Goal: Task Accomplishment & Management: Complete application form

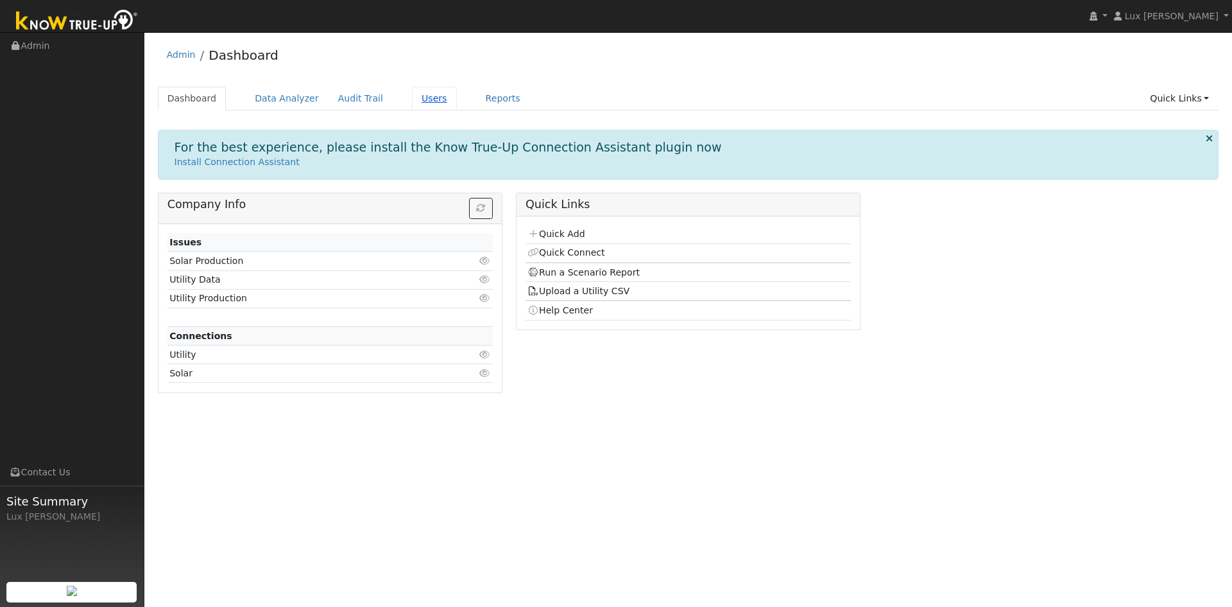
click at [412, 99] on link "Users" at bounding box center [434, 99] width 45 height 24
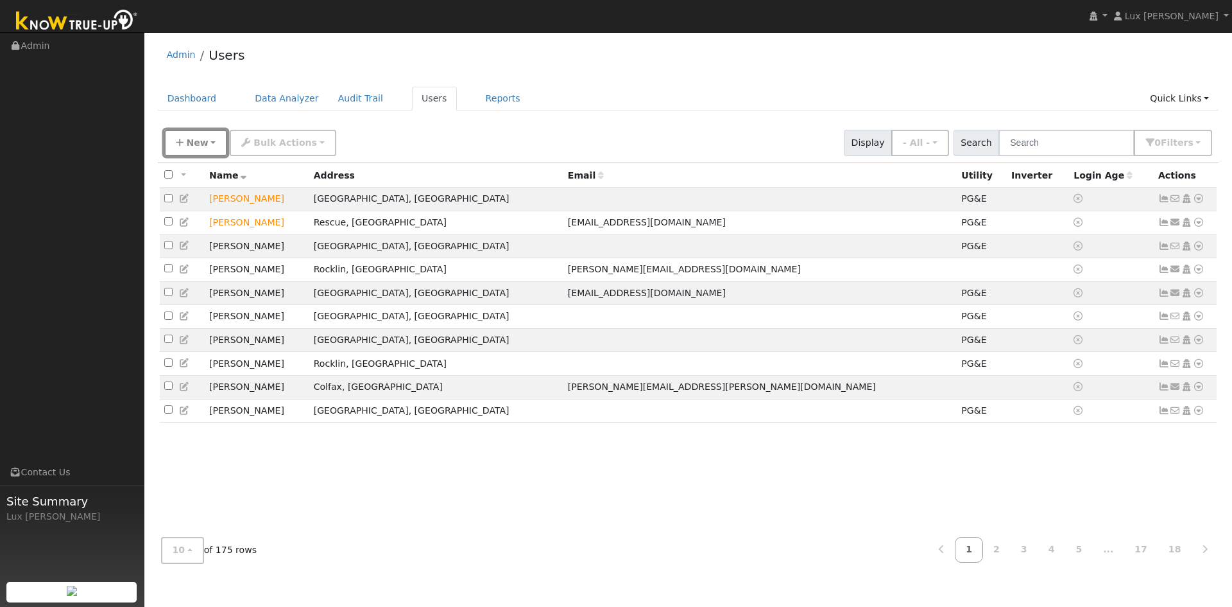
click at [207, 141] on button "New" at bounding box center [196, 143] width 64 height 26
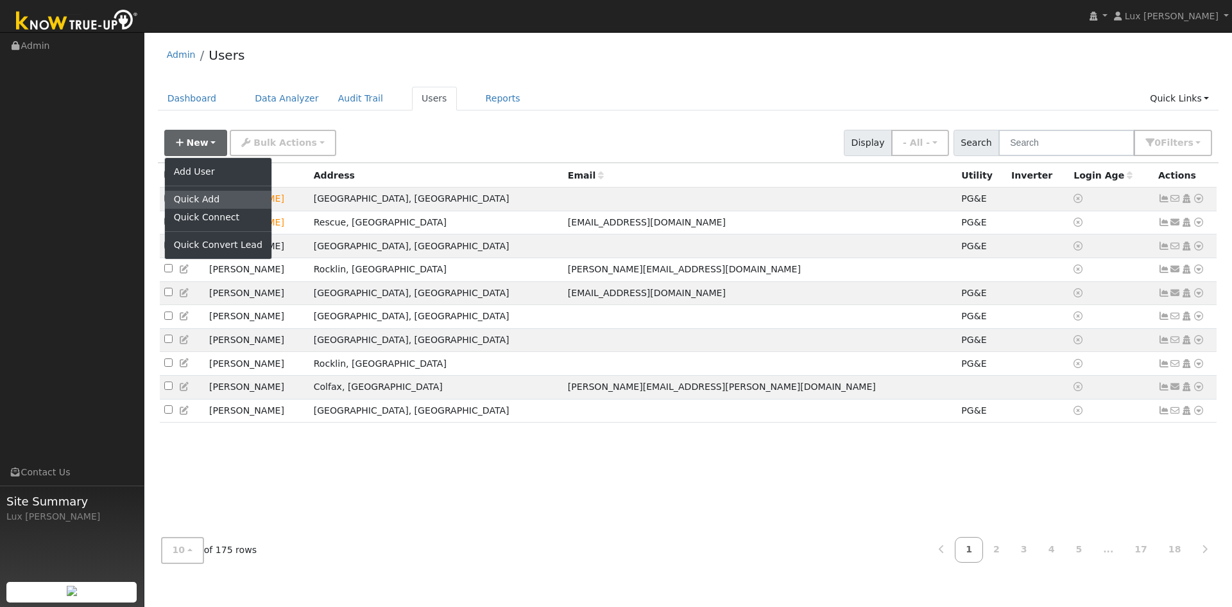
click at [207, 201] on link "Quick Add" at bounding box center [218, 200] width 107 height 18
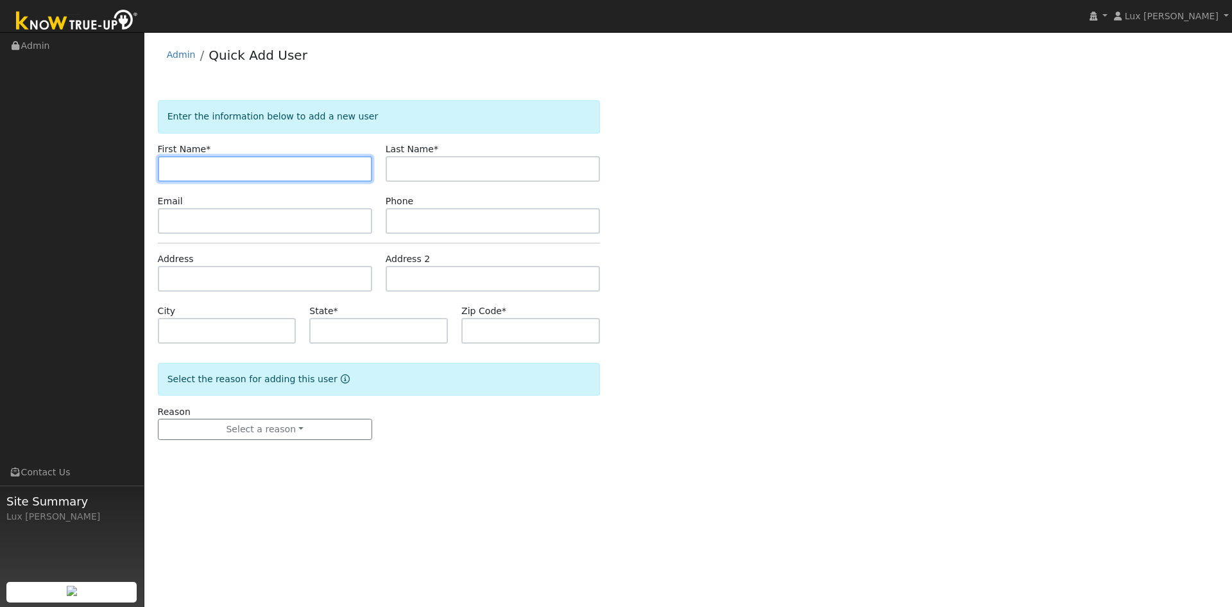
paste input "Daniel Navarro"
drag, startPoint x: 217, startPoint y: 183, endPoint x: 198, endPoint y: 185, distance: 19.4
click at [198, 185] on form "Enter the information below to add a new user First Name * Daniel Navarro Last …" at bounding box center [379, 282] width 442 height 365
type input "Daniel"
drag, startPoint x: 470, startPoint y: 155, endPoint x: 462, endPoint y: 169, distance: 17.0
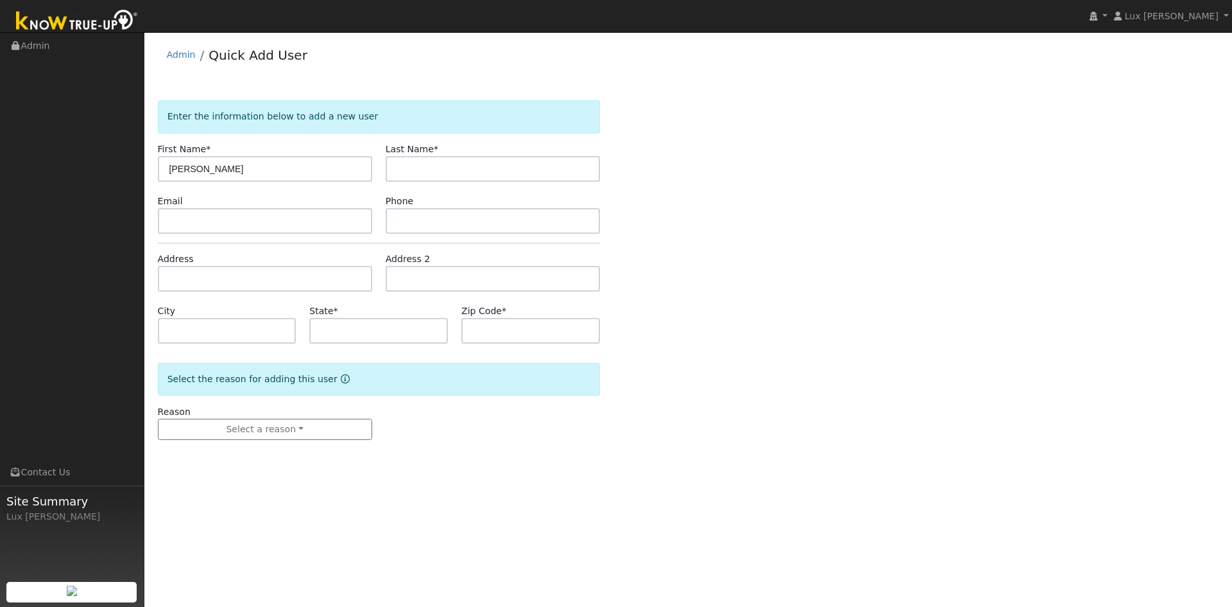
click at [470, 156] on div "Last Name *" at bounding box center [493, 161] width 228 height 39
click at [464, 169] on input "text" at bounding box center [493, 169] width 214 height 26
paste input "Navarro"
type input "Navarro"
click at [216, 237] on form "Enter the information below to add a new user First Name * Daniel Last Name * N…" at bounding box center [379, 282] width 442 height 365
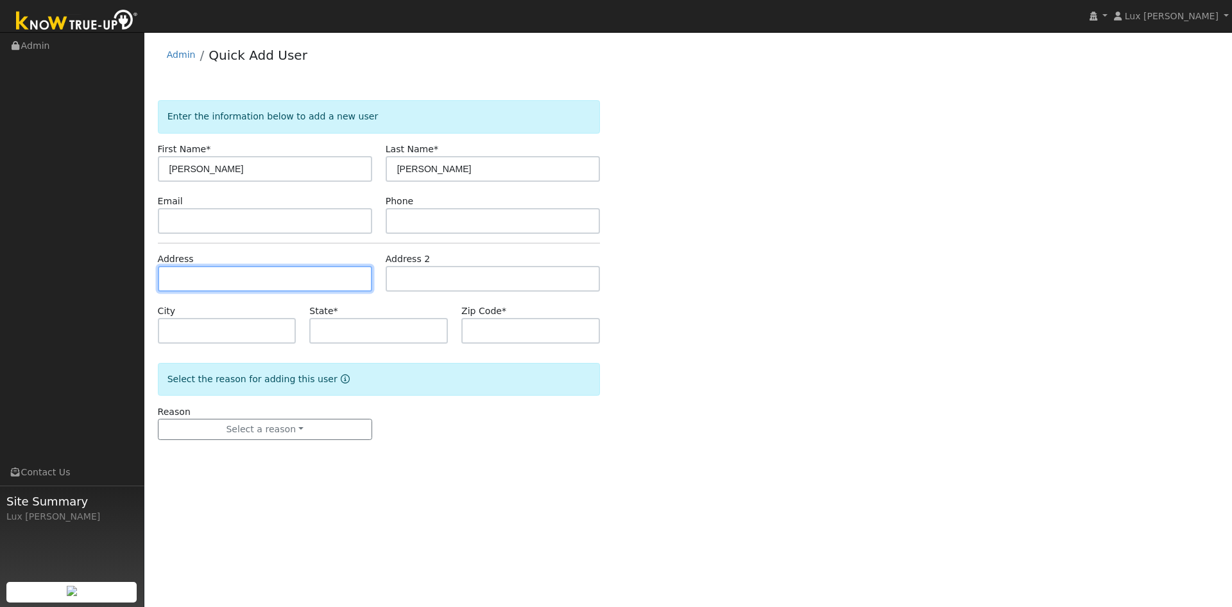
drag, startPoint x: 235, startPoint y: 280, endPoint x: 259, endPoint y: 291, distance: 26.5
click at [236, 281] on input "text" at bounding box center [265, 279] width 214 height 26
paste input "5315 Rogers Street Davis, CA 95618 USA"
type input "5315 Rogers Street"
type input "Davis"
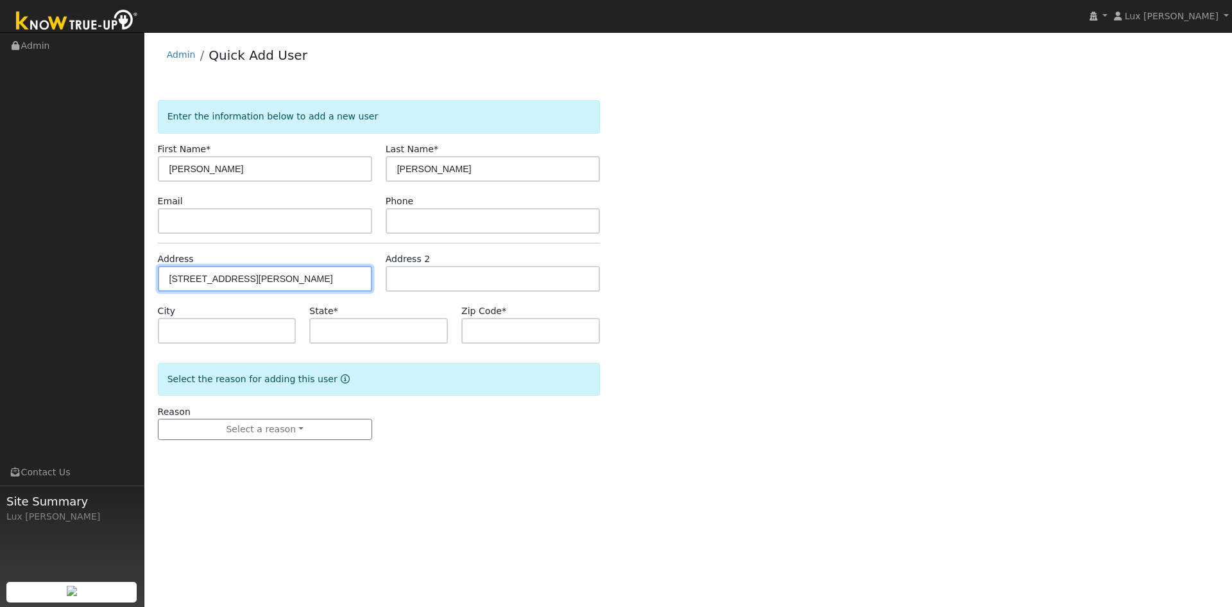
type input "CA"
type input "95618"
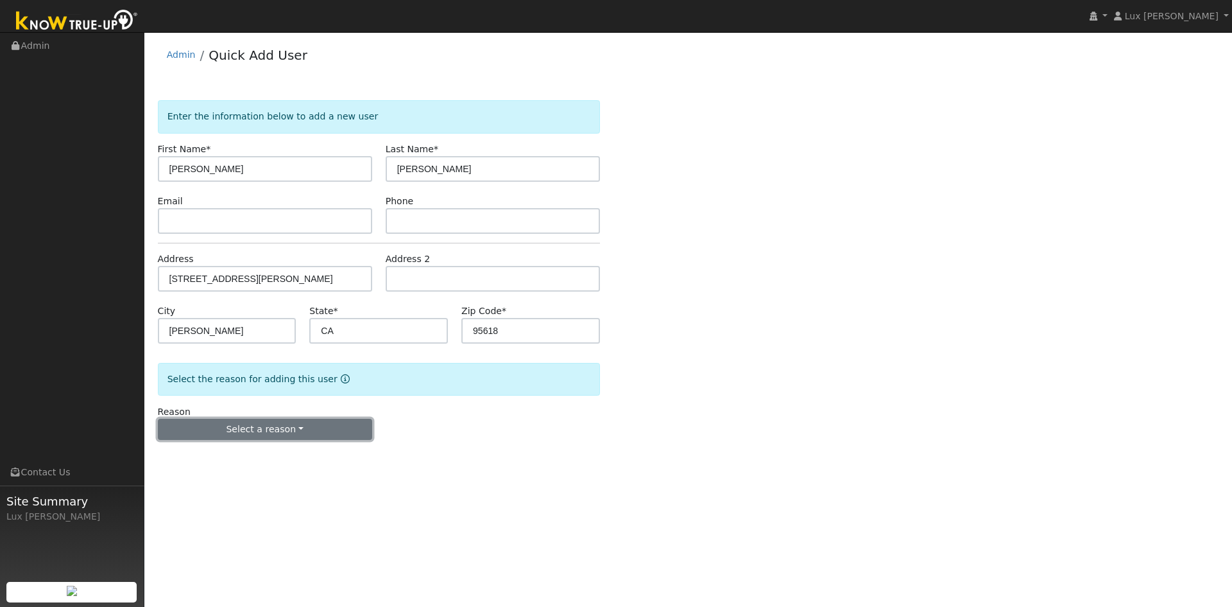
click at [316, 435] on button "Select a reason" at bounding box center [265, 430] width 214 height 22
click at [241, 458] on link "New lead" at bounding box center [230, 456] width 142 height 18
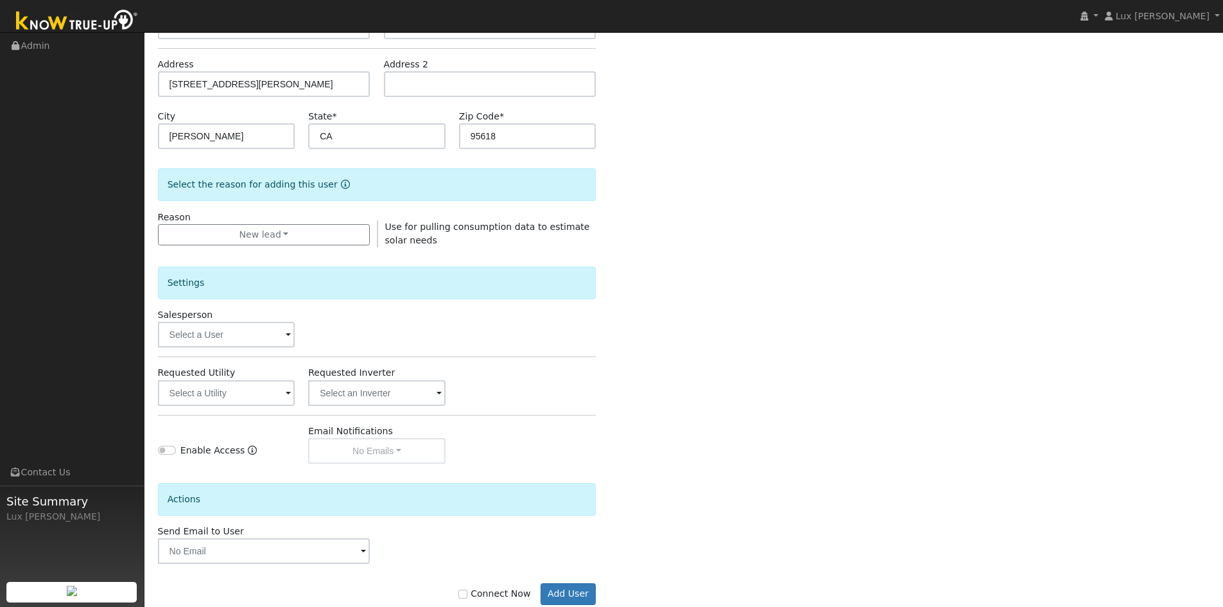
scroll to position [225, 0]
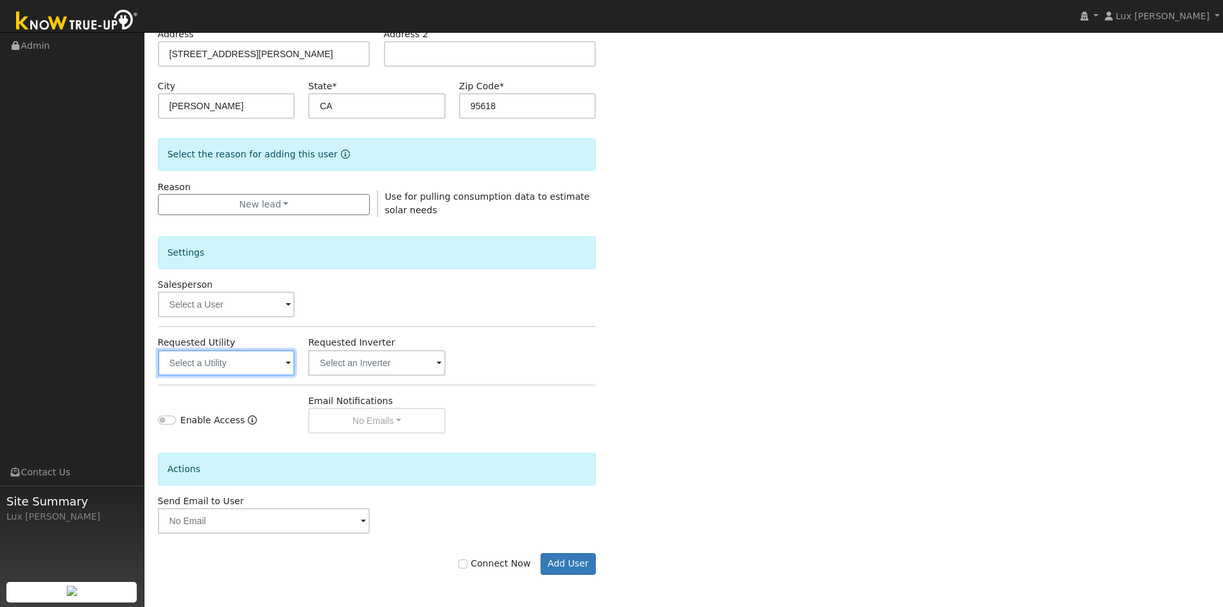
click at [216, 360] on input "text" at bounding box center [226, 363] width 137 height 26
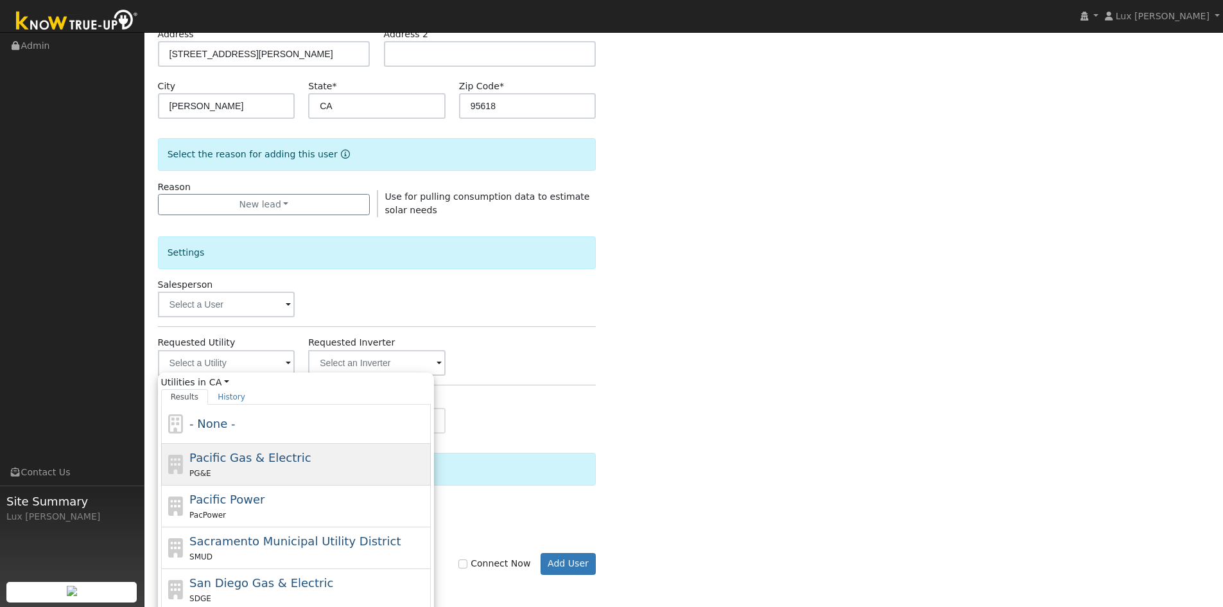
drag, startPoint x: 239, startPoint y: 460, endPoint x: 449, endPoint y: 420, distance: 214.3
click at [239, 460] on span "Pacific Gas & Electric" at bounding box center [249, 457] width 121 height 13
type input "Pacific Gas & Electric"
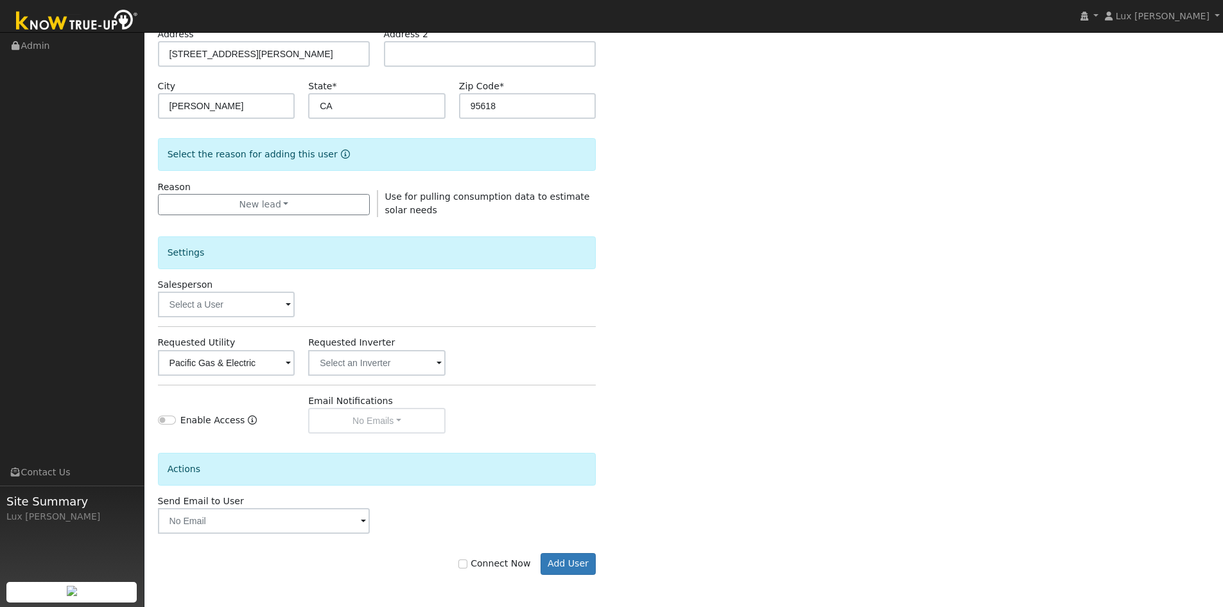
click at [471, 558] on label "Connect Now" at bounding box center [494, 563] width 72 height 13
click at [467, 559] on input "Connect Now" at bounding box center [462, 563] width 9 height 9
checkbox input "true"
click at [573, 567] on button "Add User" at bounding box center [568, 564] width 56 height 22
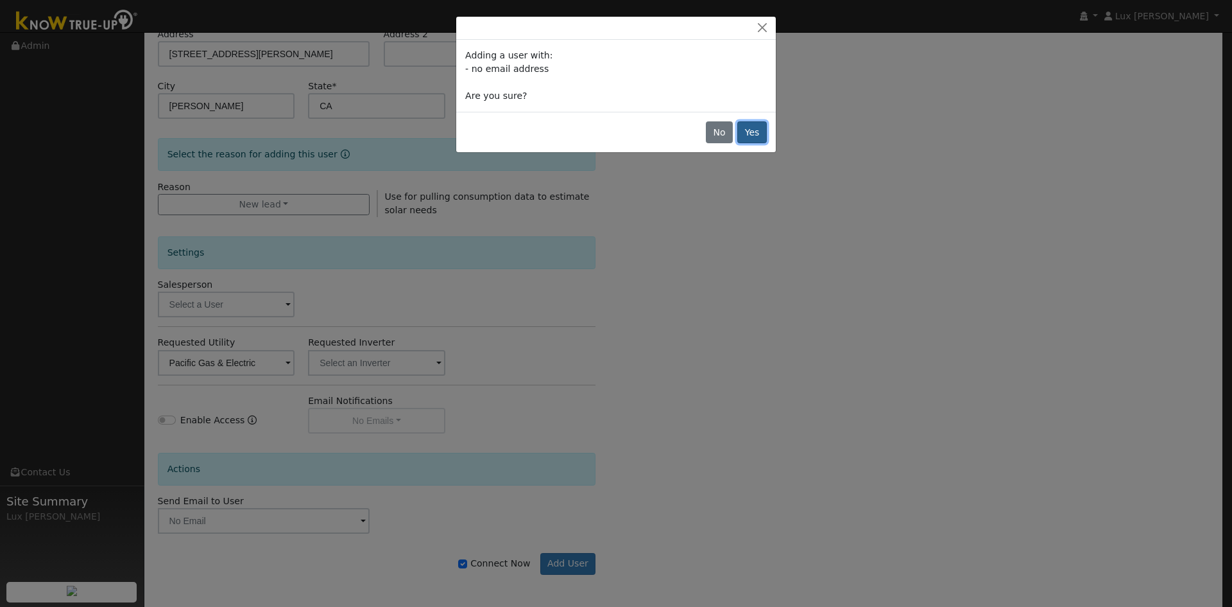
click at [761, 134] on button "Yes" at bounding box center [753, 132] width 30 height 22
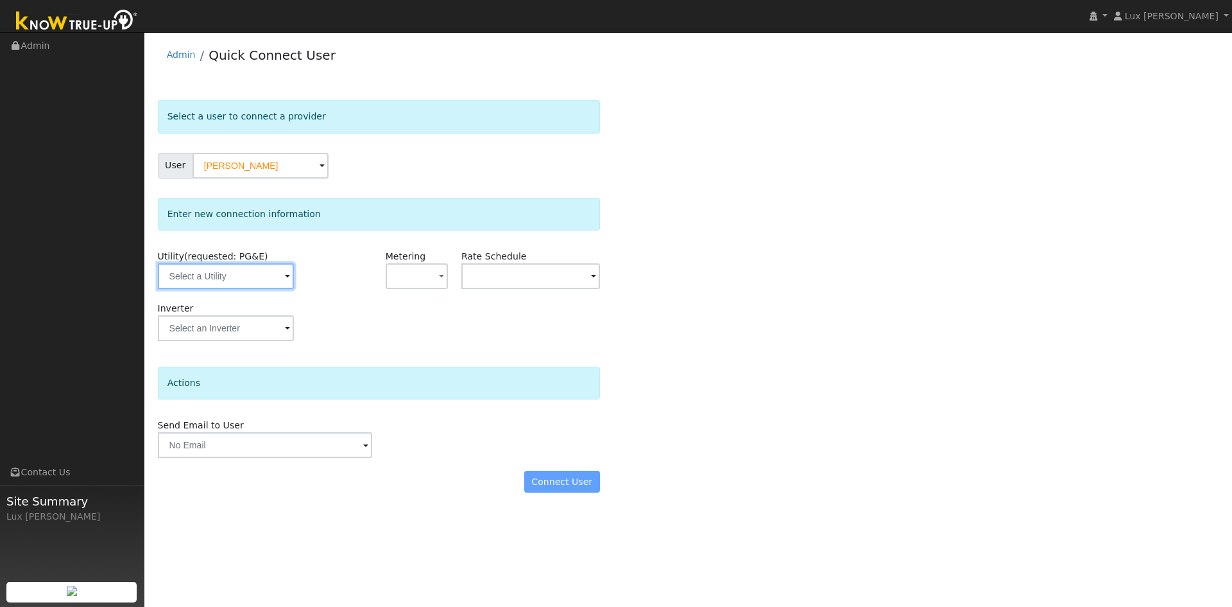
click at [264, 278] on input "text" at bounding box center [226, 276] width 136 height 26
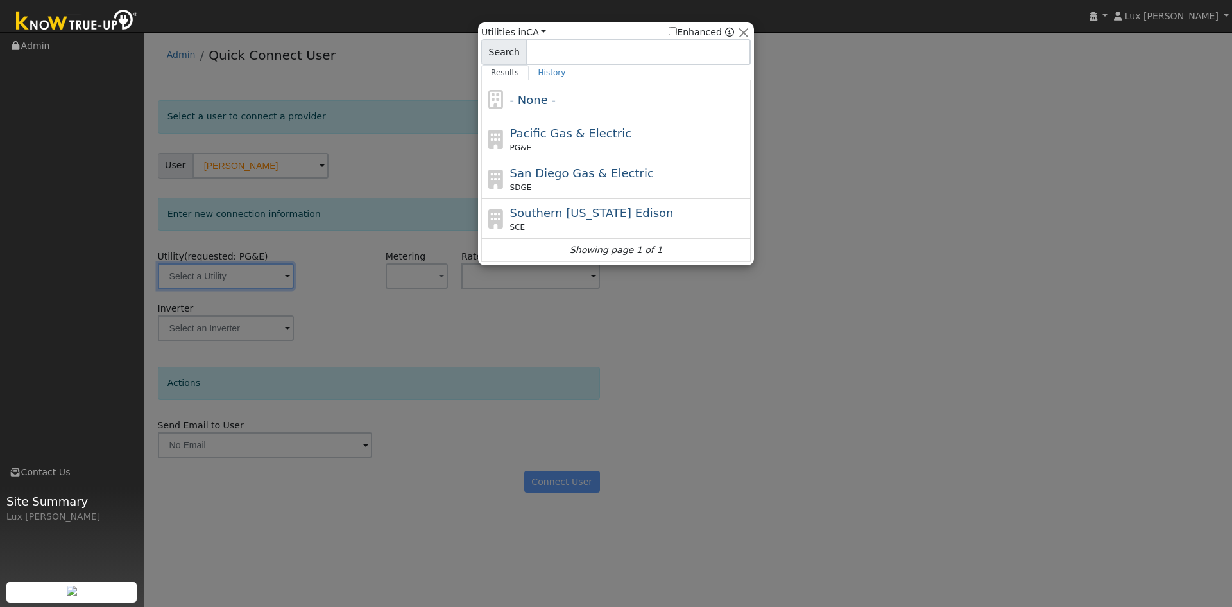
click at [528, 143] on span "PG&E" at bounding box center [520, 148] width 21 height 12
type input "PG&E"
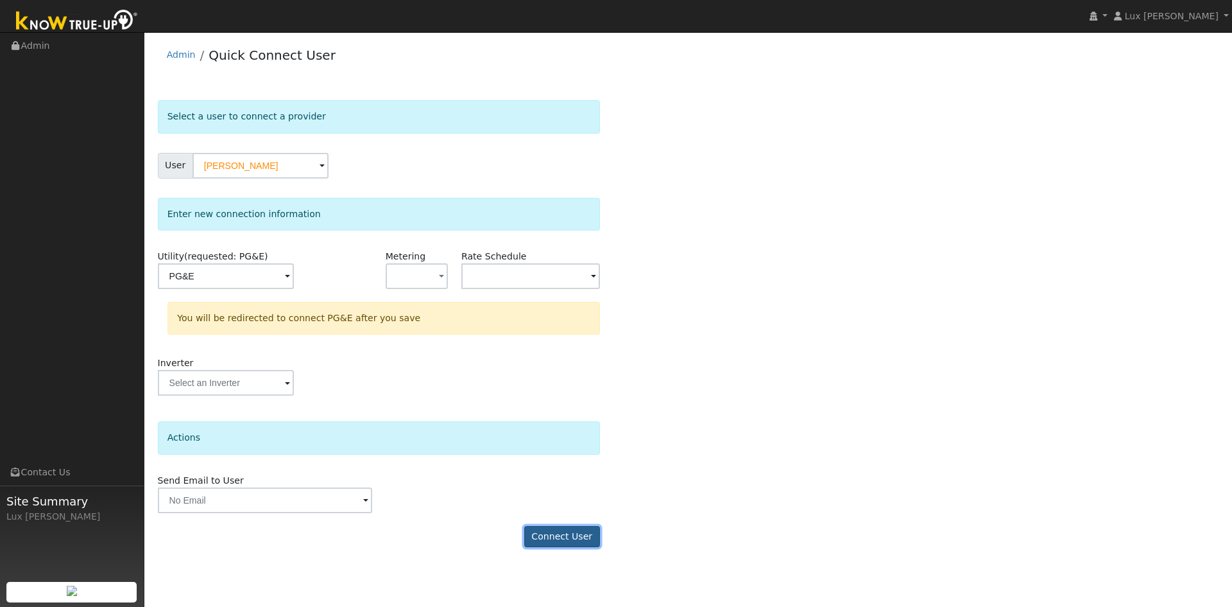
click at [578, 526] on button "Connect User" at bounding box center [562, 537] width 76 height 22
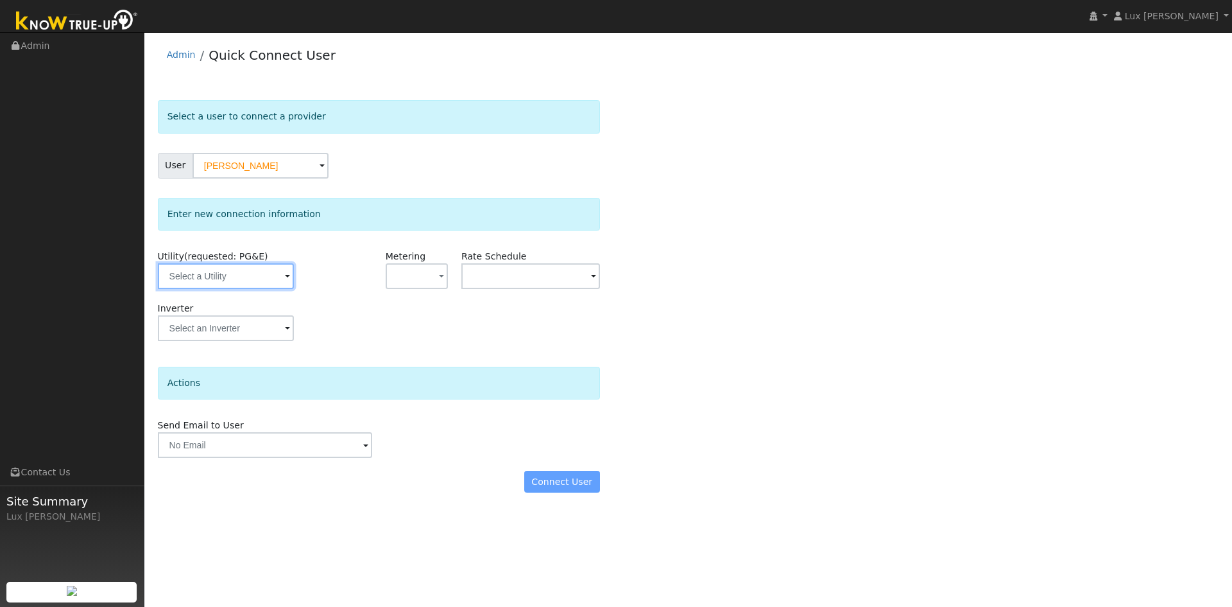
click at [242, 286] on input "text" at bounding box center [226, 276] width 136 height 26
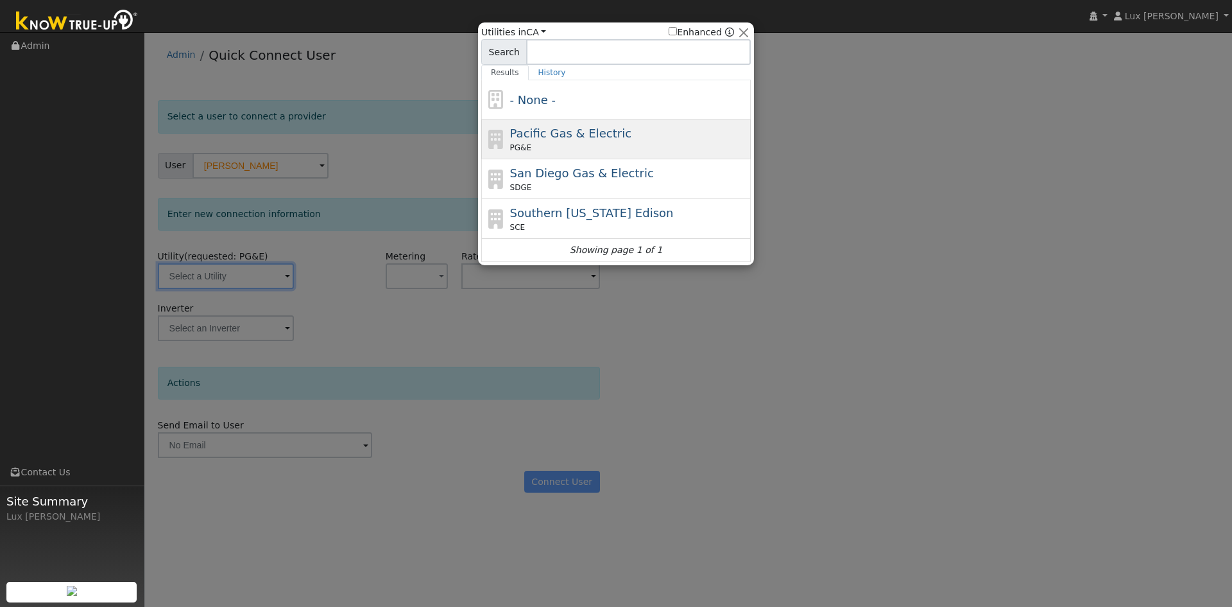
click at [605, 127] on span "Pacific Gas & Electric" at bounding box center [570, 132] width 121 height 13
type input "PG&E"
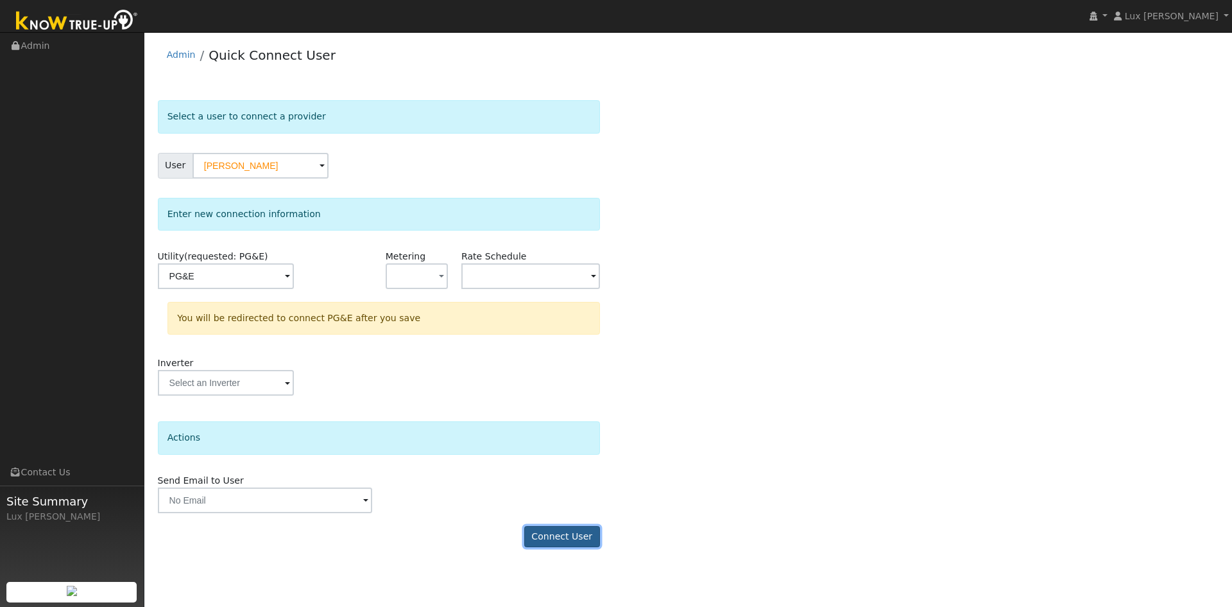
click at [570, 536] on button "Connect User" at bounding box center [562, 537] width 76 height 22
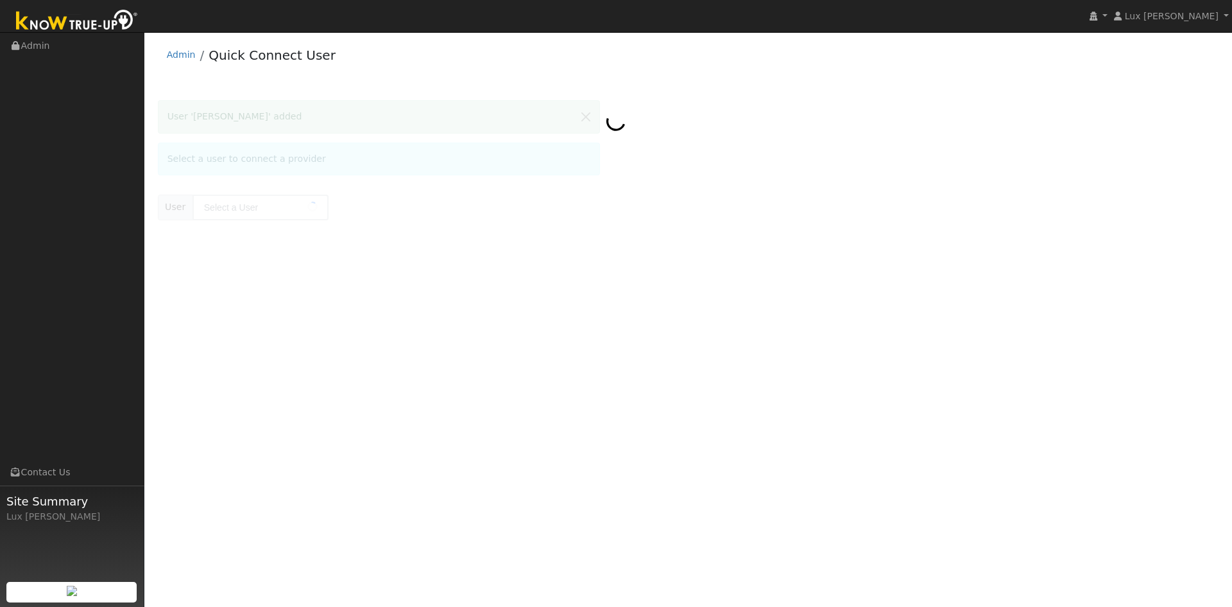
type input "Daniel Navarro"
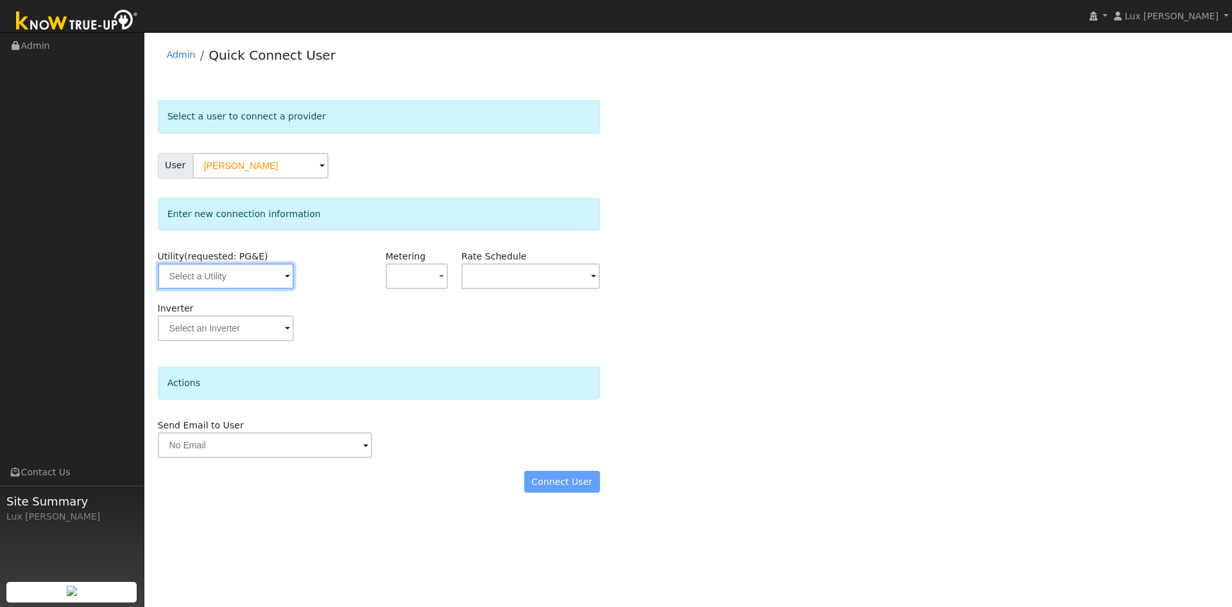
click at [255, 277] on input "text" at bounding box center [226, 276] width 136 height 26
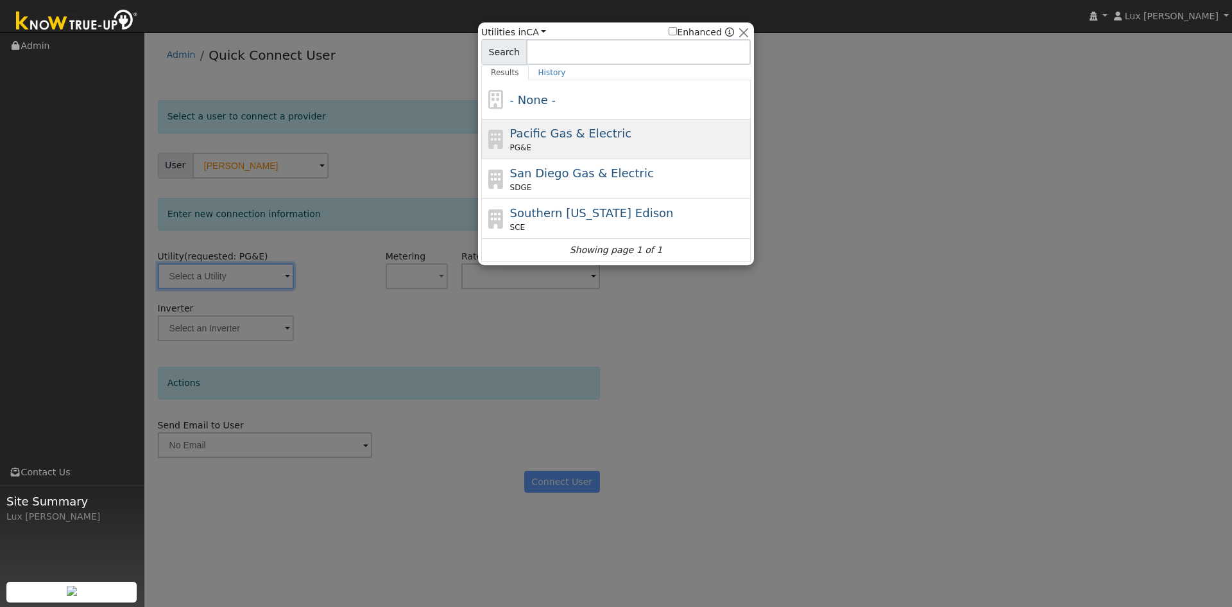
click at [540, 128] on span "Pacific Gas & Electric" at bounding box center [570, 132] width 121 height 13
type input "PG&E"
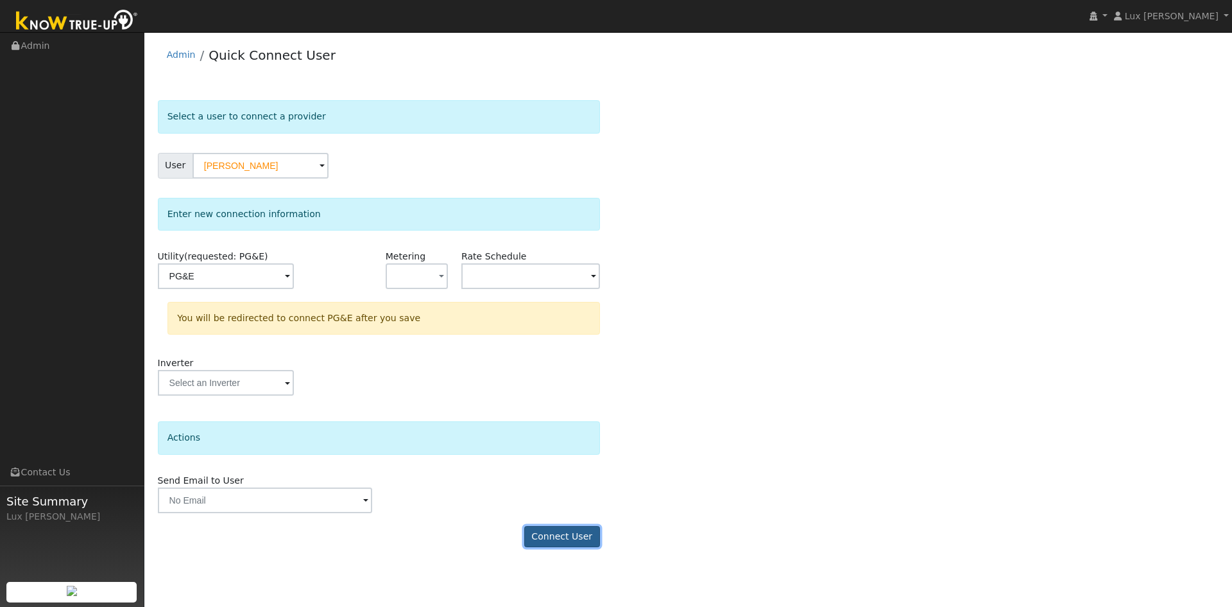
click at [588, 536] on button "Connect User" at bounding box center [562, 537] width 76 height 22
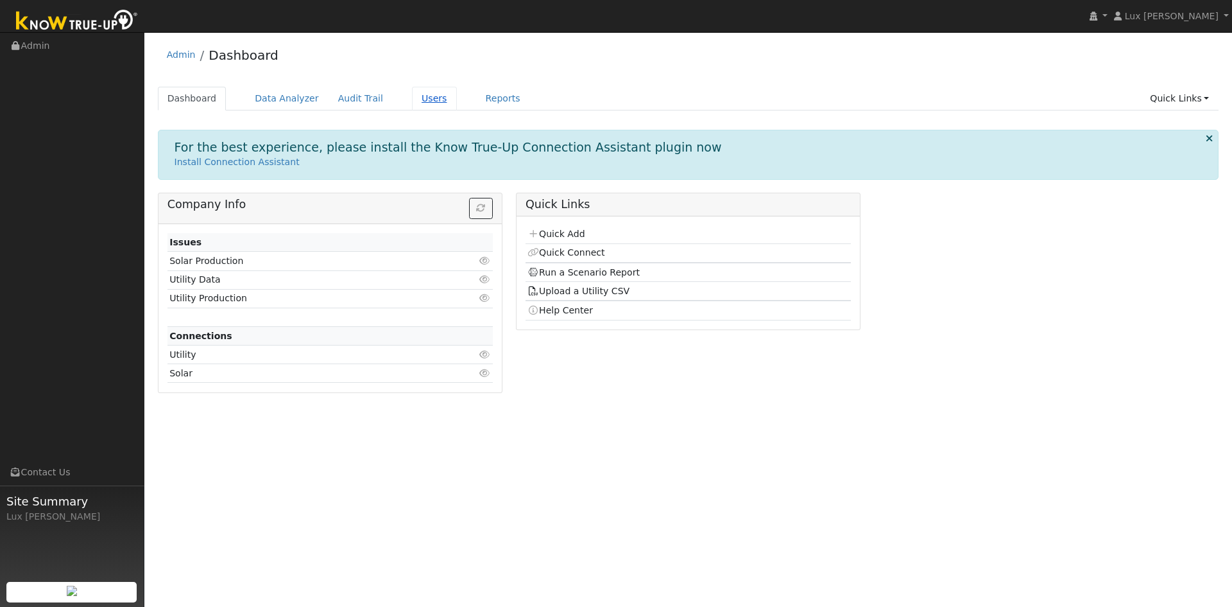
click at [412, 103] on link "Users" at bounding box center [434, 99] width 45 height 24
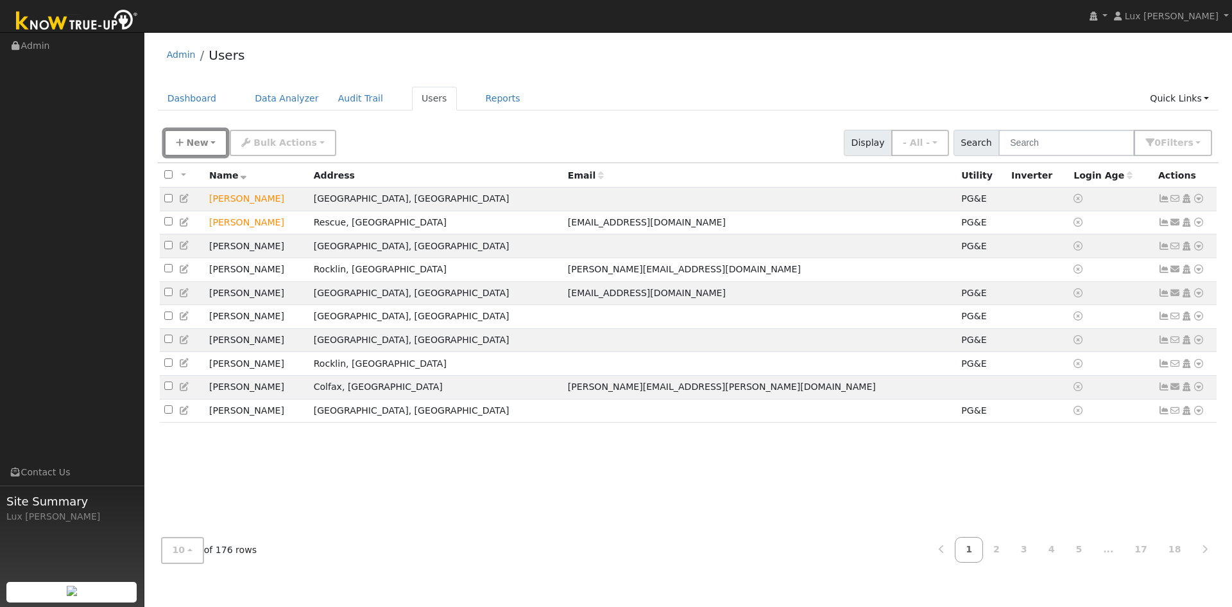
click at [187, 144] on span "New" at bounding box center [197, 142] width 22 height 10
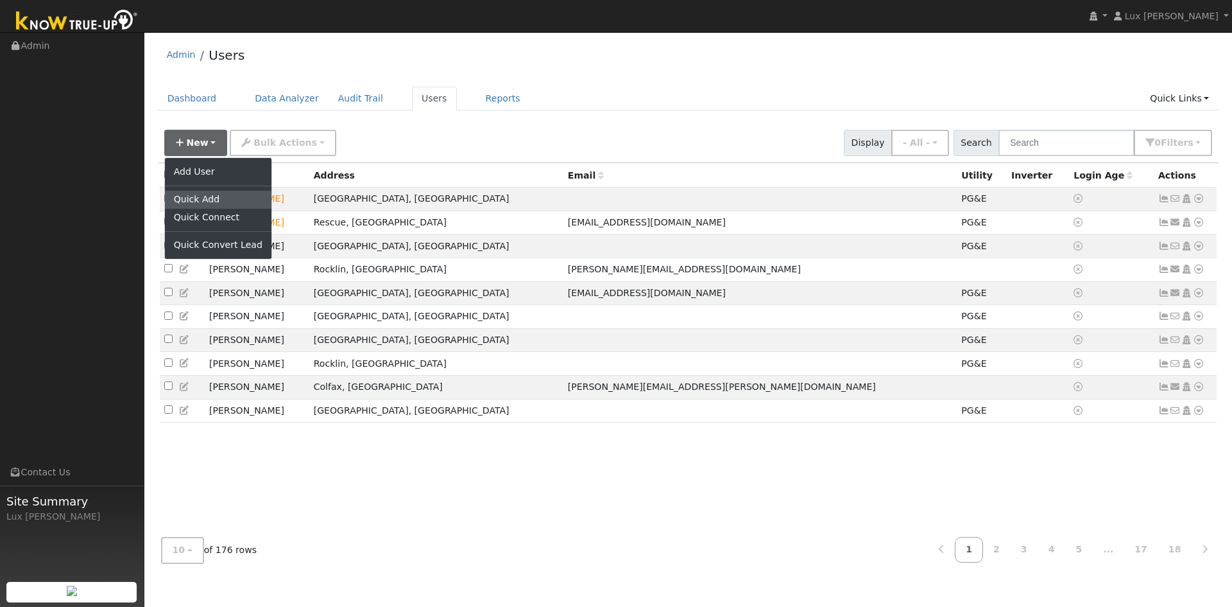
click at [209, 193] on link "Quick Add" at bounding box center [218, 200] width 107 height 18
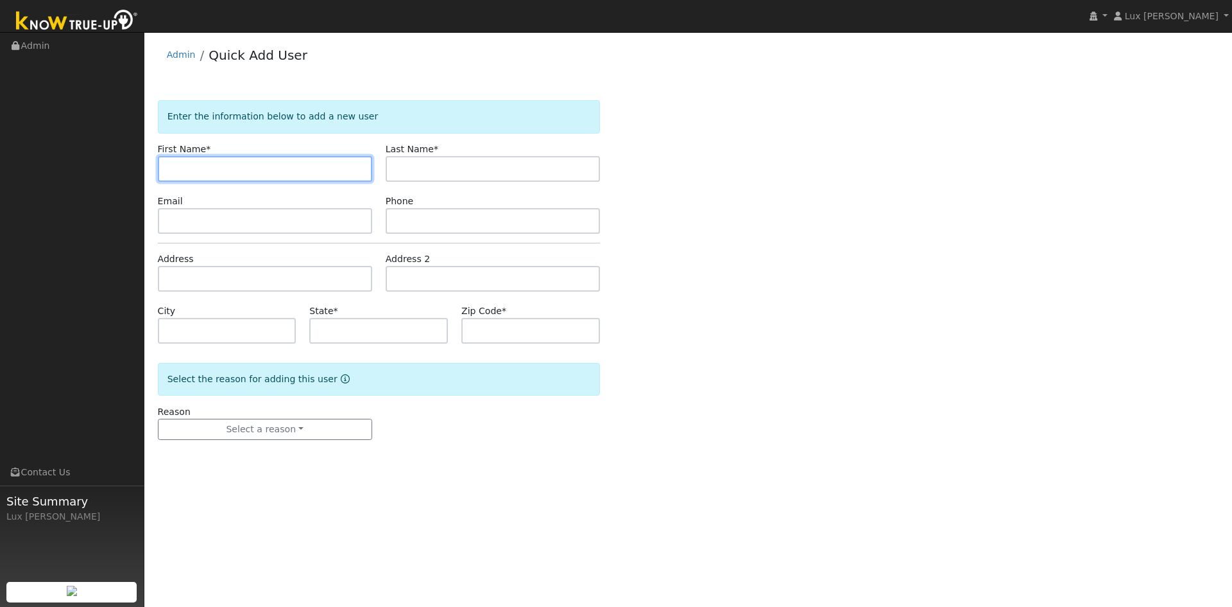
paste input "[PERSON_NAME]"
drag, startPoint x: 229, startPoint y: 175, endPoint x: 221, endPoint y: 187, distance: 14.1
click at [204, 180] on input "[PERSON_NAME]" at bounding box center [265, 169] width 214 height 26
type input "[PERSON_NAME]"
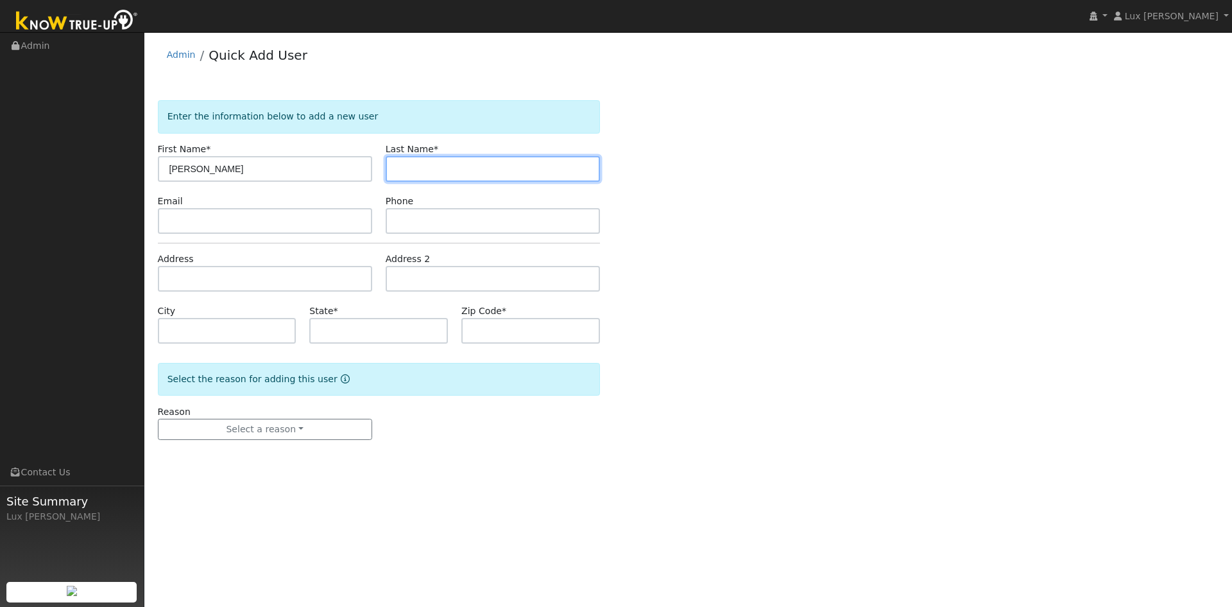
click at [463, 166] on input "text" at bounding box center [493, 169] width 214 height 26
paste input "[PERSON_NAME]"
type input "[PERSON_NAME]"
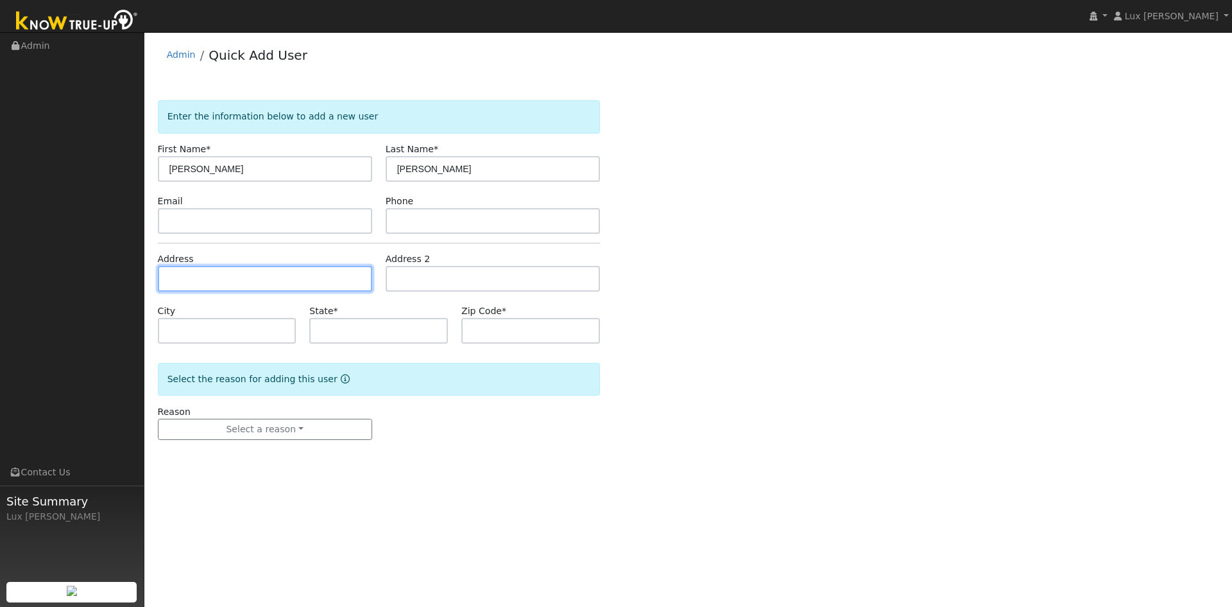
click at [232, 279] on input "text" at bounding box center [265, 279] width 214 height 26
paste input "[STREET_ADDRESS]"
type input "[STREET_ADDRESS]"
type input "Rocklin"
type input "CA"
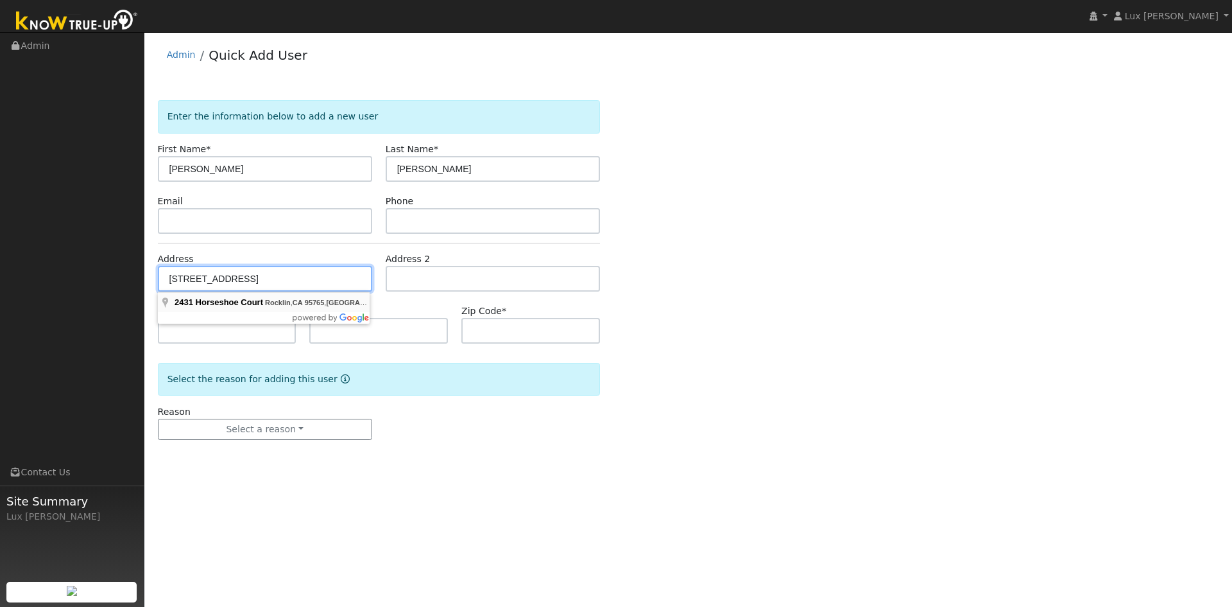
type input "95765"
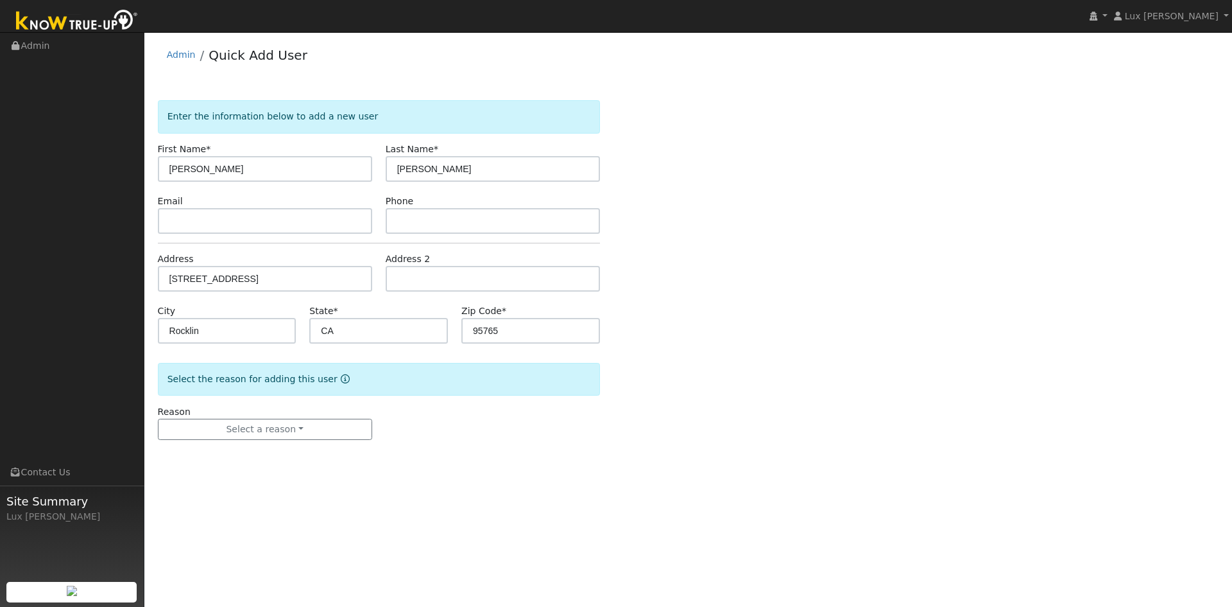
drag, startPoint x: 439, startPoint y: 487, endPoint x: 511, endPoint y: 491, distance: 72.0
click at [440, 489] on div "User Profile First name Last name Email Email Notifications No Emails No Emails…" at bounding box center [688, 319] width 1088 height 574
click at [319, 431] on button "Select a reason" at bounding box center [265, 430] width 214 height 22
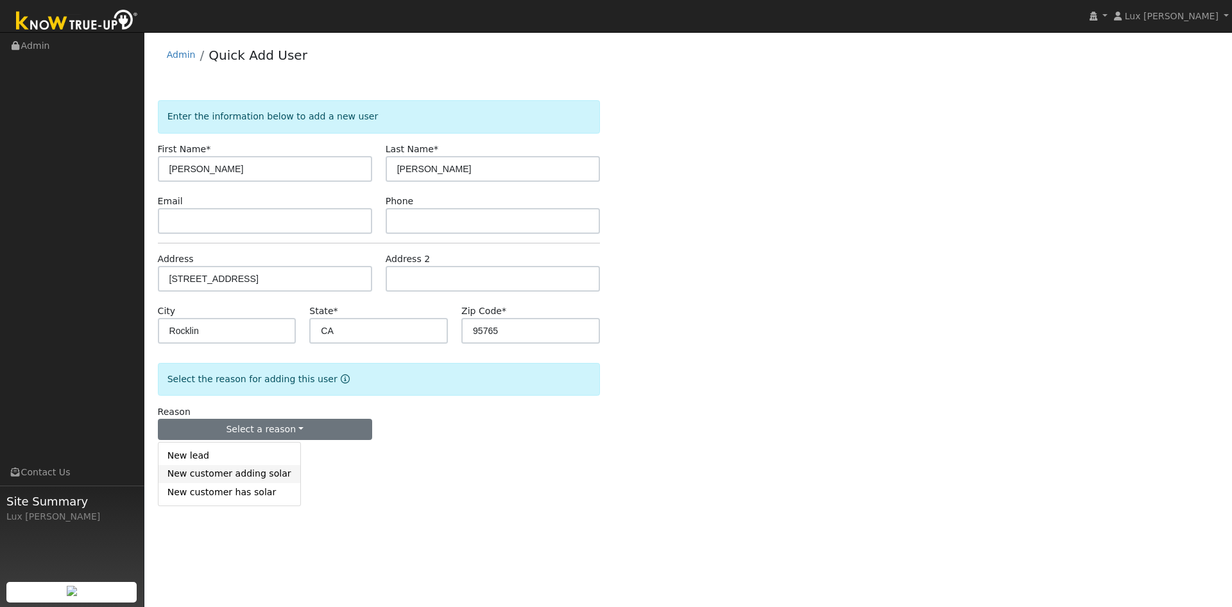
click at [252, 477] on link "New customer adding solar" at bounding box center [230, 474] width 142 height 18
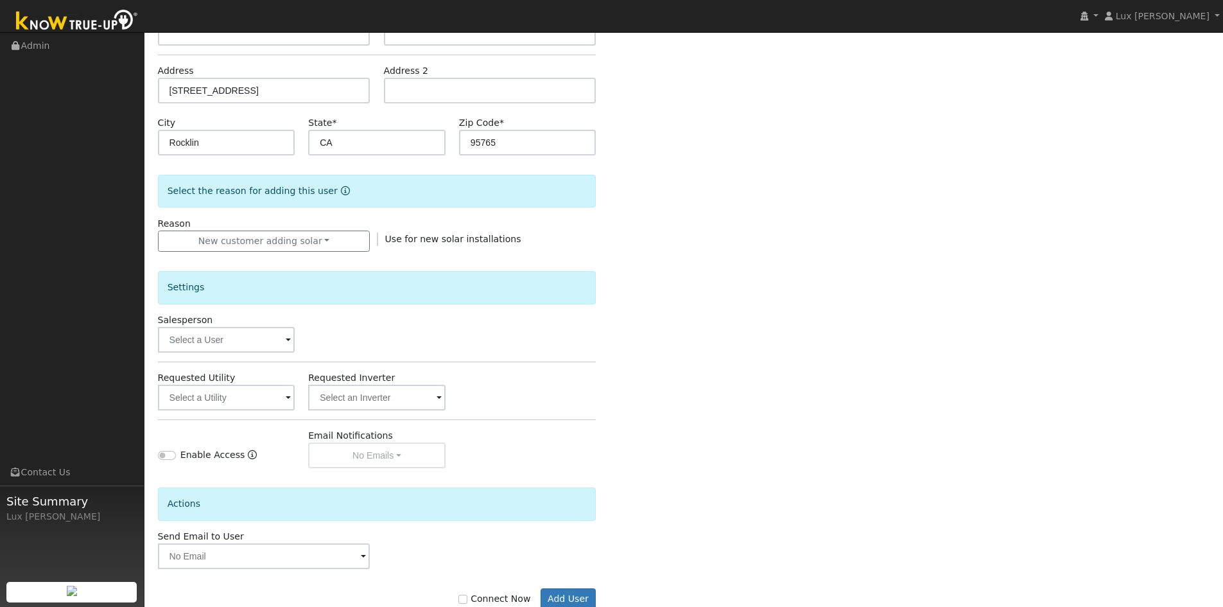
scroll to position [223, 0]
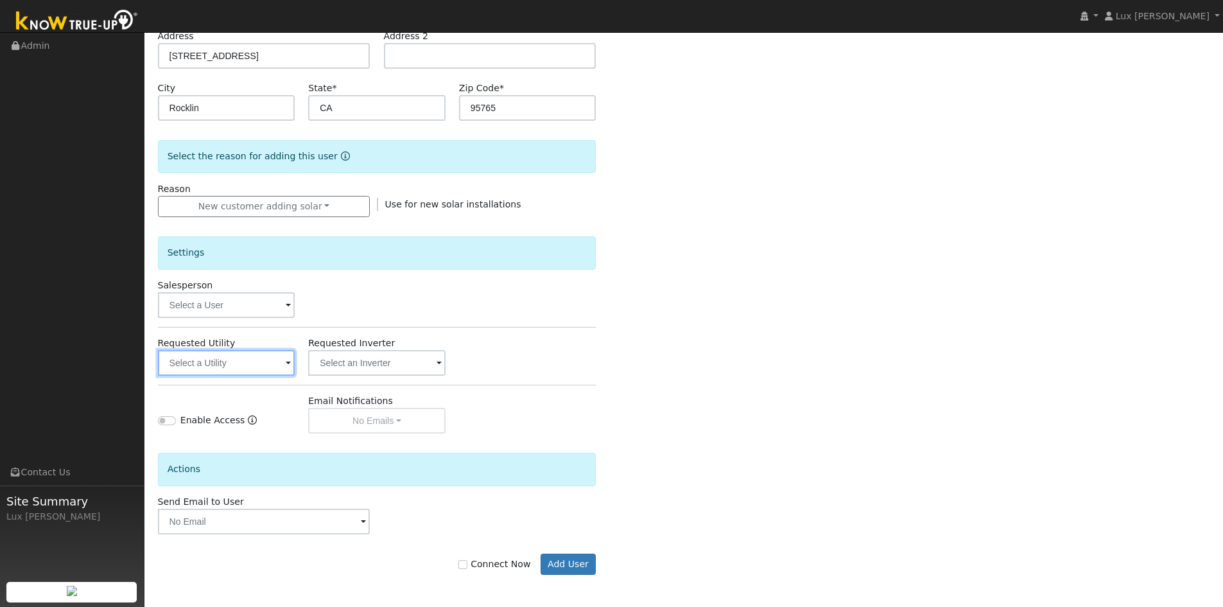
click at [255, 362] on input "text" at bounding box center [226, 363] width 137 height 26
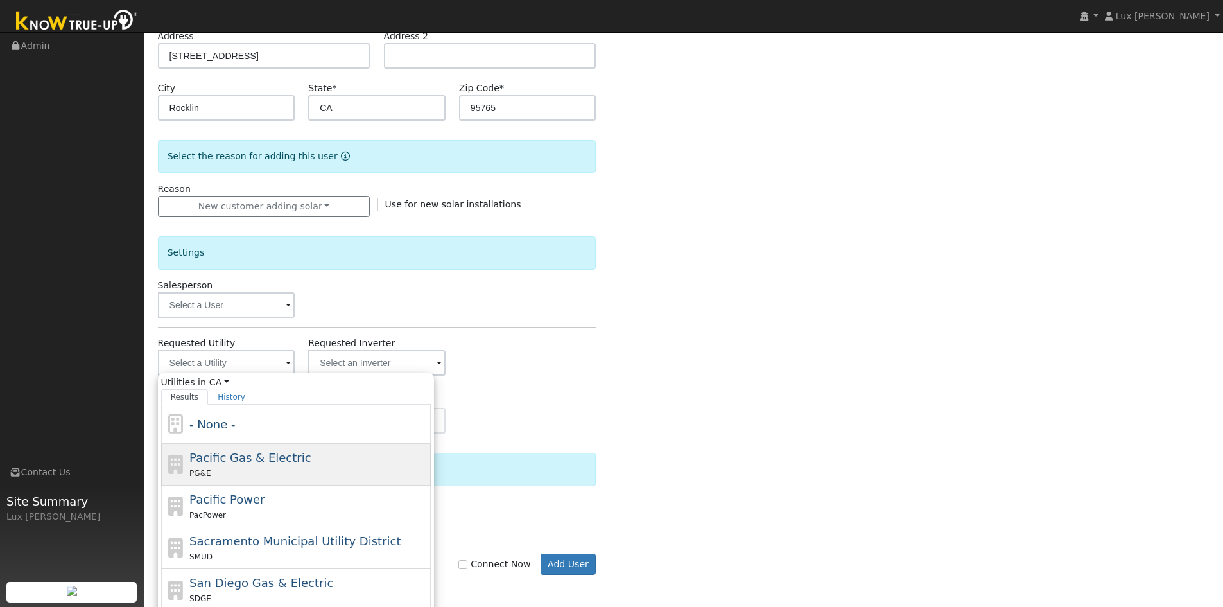
click at [268, 463] on span "Pacific Gas & Electric" at bounding box center [249, 457] width 121 height 13
type input "Pacific Gas & Electric"
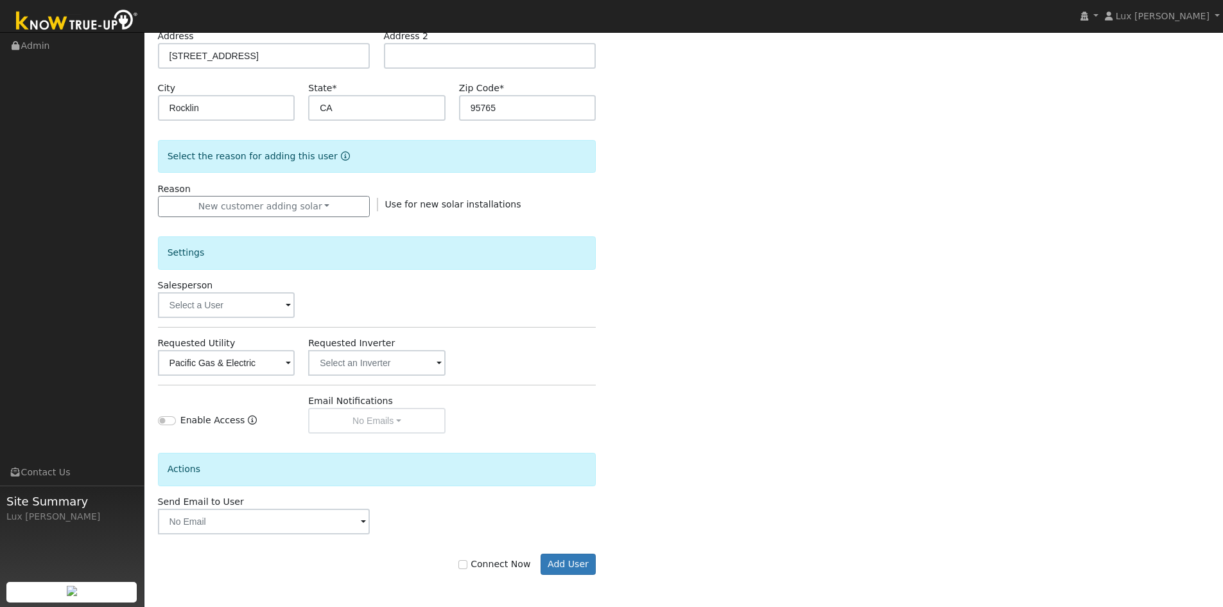
click at [497, 565] on label "Connect Now" at bounding box center [494, 563] width 72 height 13
click at [467, 565] on input "Connect Now" at bounding box center [462, 564] width 9 height 9
checkbox input "true"
click at [588, 573] on button "Add User" at bounding box center [568, 564] width 56 height 22
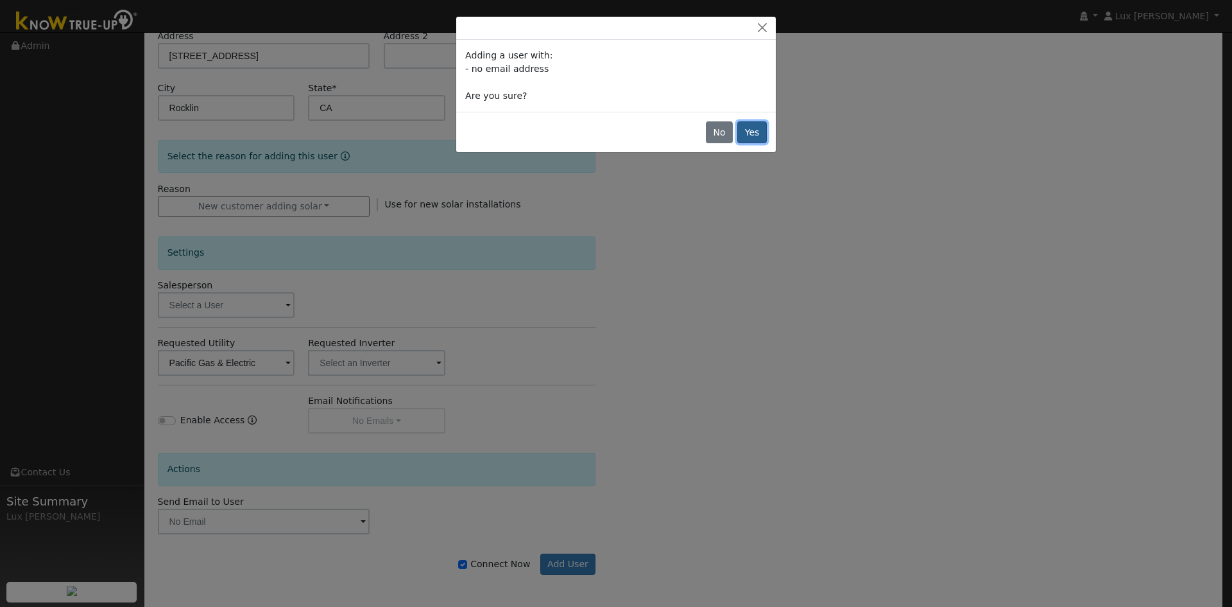
click at [763, 137] on button "Yes" at bounding box center [753, 132] width 30 height 22
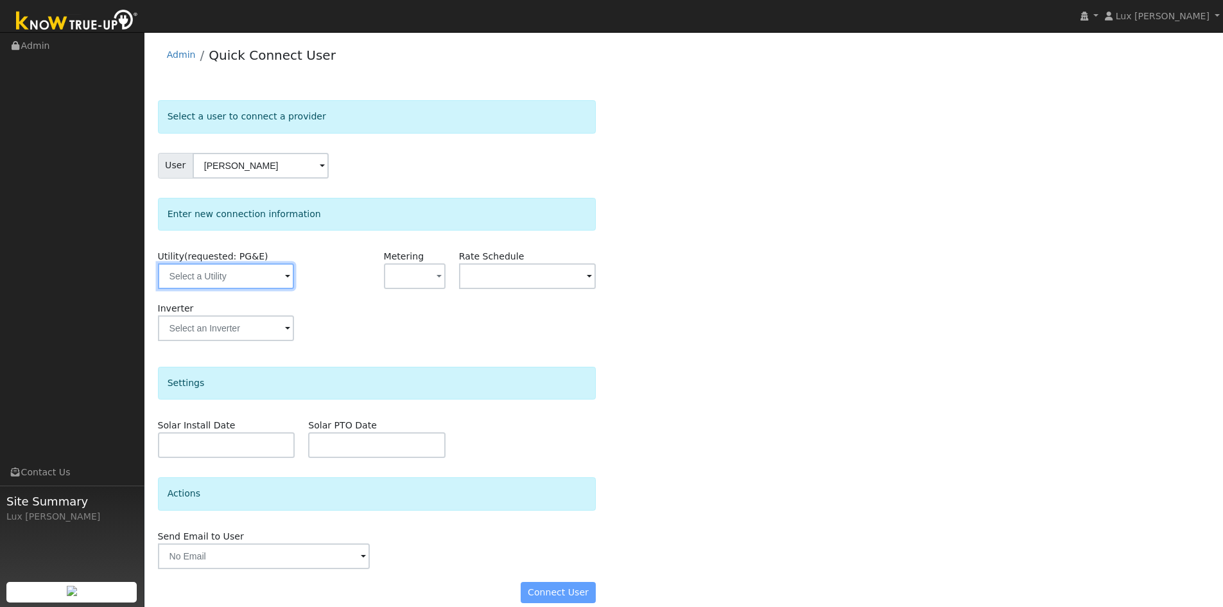
click at [268, 263] on input "text" at bounding box center [226, 276] width 136 height 26
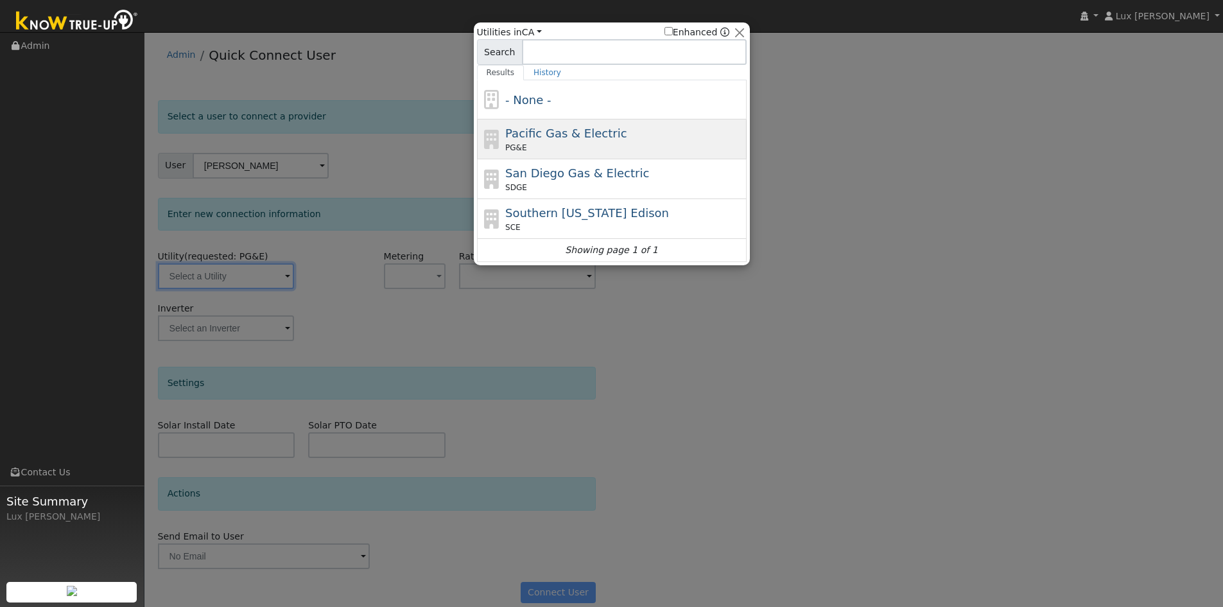
click at [538, 147] on div "PG&E" at bounding box center [624, 148] width 238 height 12
type input "PG&E"
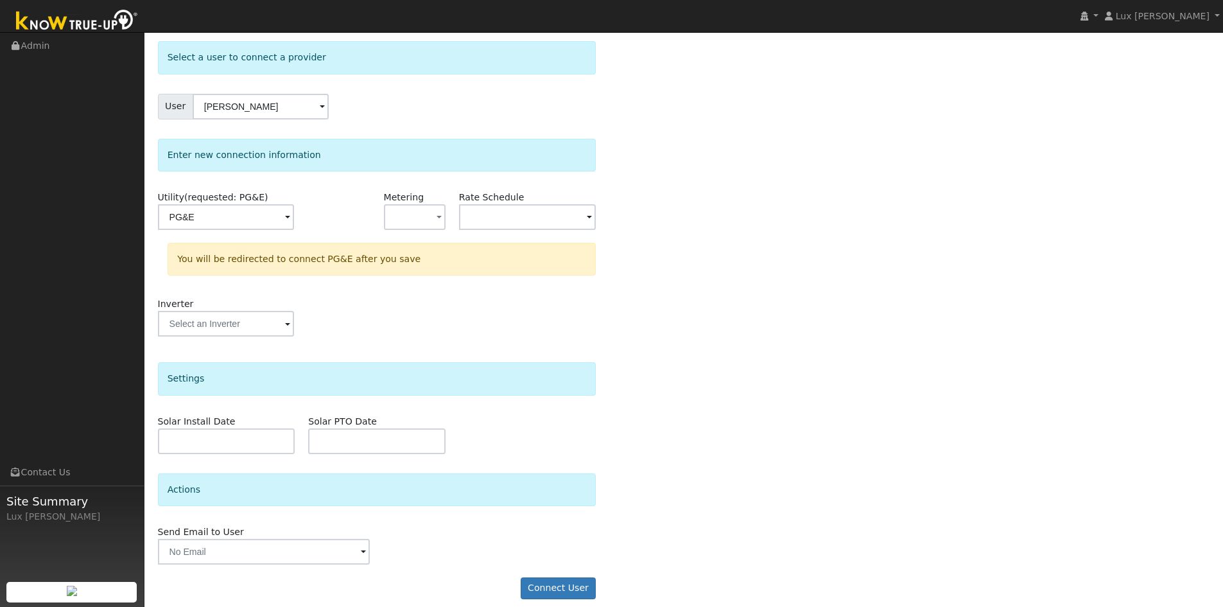
scroll to position [71, 0]
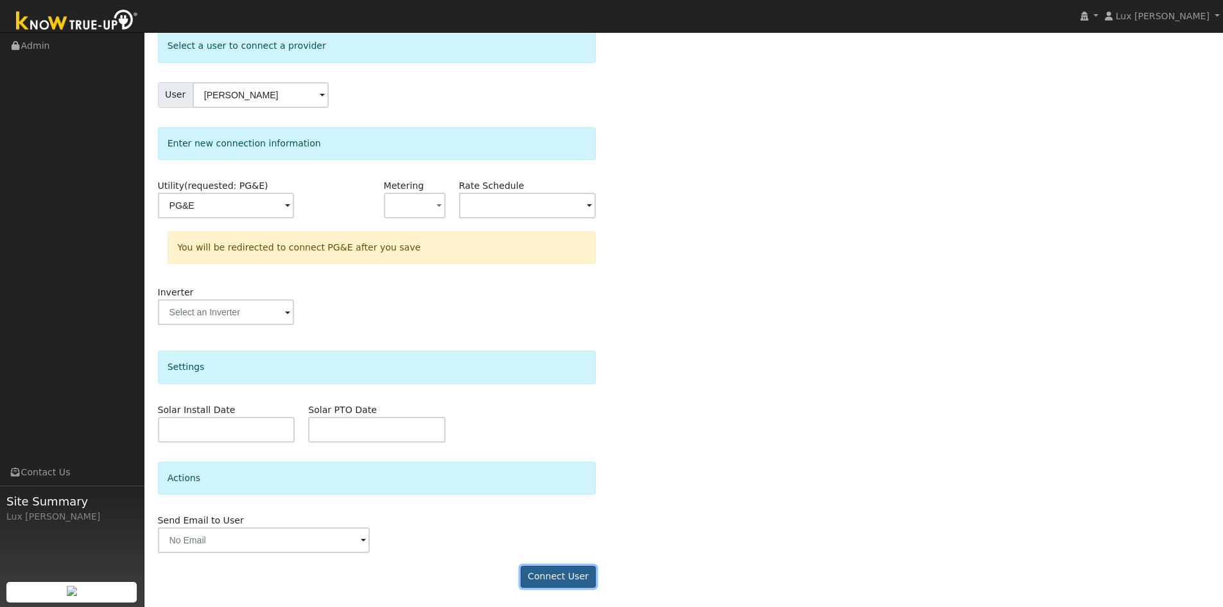
click at [574, 571] on button "Connect User" at bounding box center [559, 576] width 76 height 22
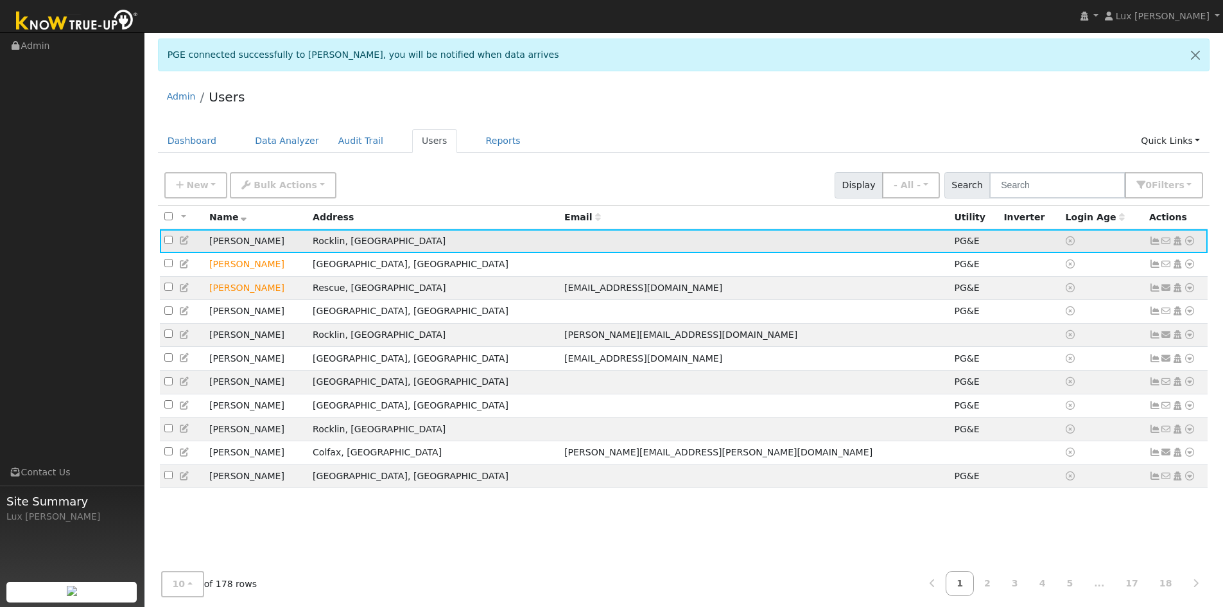
click at [1191, 242] on icon at bounding box center [1190, 240] width 12 height 9
drag, startPoint x: 1069, startPoint y: 295, endPoint x: 1063, endPoint y: 289, distance: 8.2
click at [0, 0] on link "Scenario" at bounding box center [0, 0] width 0 height 0
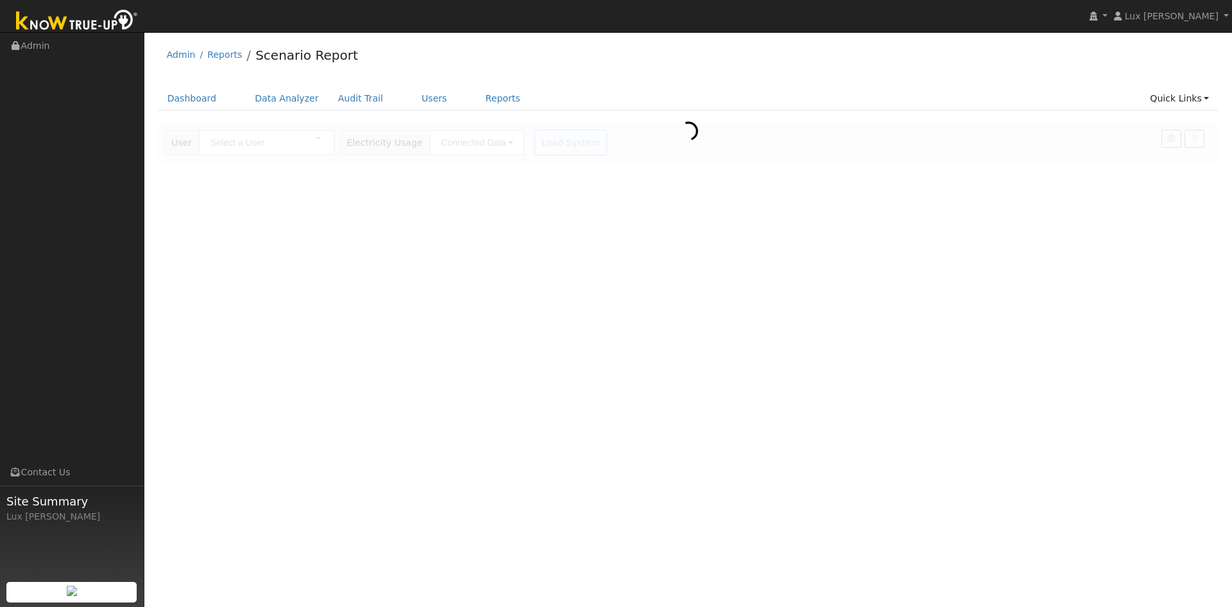
type input "[PERSON_NAME]"
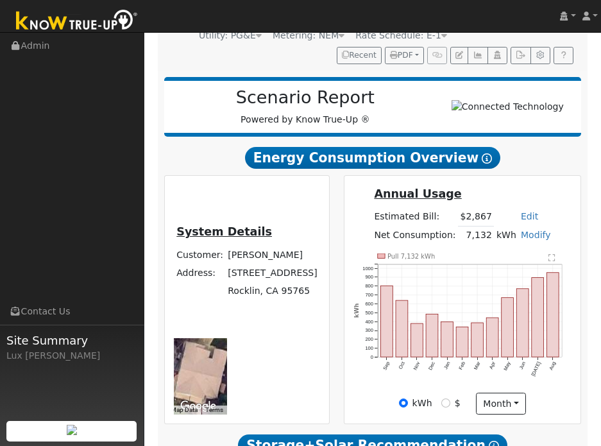
scroll to position [193, 0]
